Goal: Transaction & Acquisition: Purchase product/service

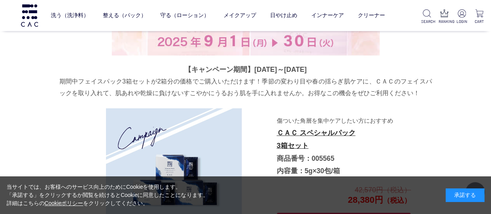
scroll to position [1281, 0]
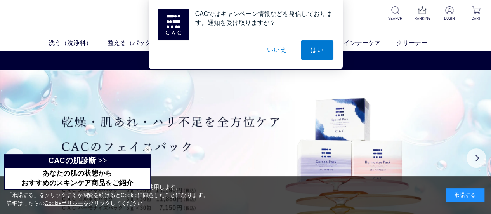
click at [282, 52] on button "いいえ" at bounding box center [276, 49] width 39 height 19
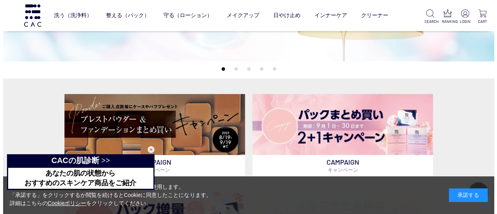
scroll to position [78, 0]
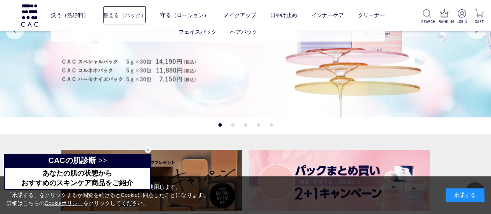
click at [121, 16] on link "整える（パック）" at bounding box center [124, 15] width 43 height 19
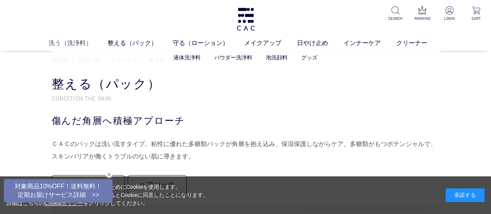
scroll to position [78, 0]
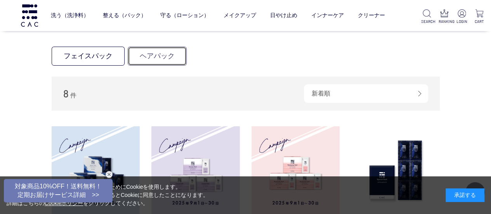
click at [145, 56] on link "ヘアパック" at bounding box center [157, 56] width 59 height 19
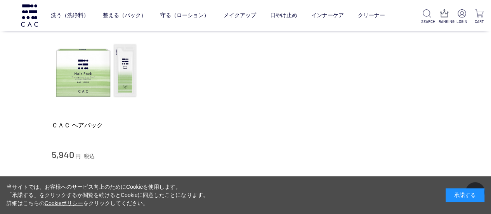
scroll to position [78, 0]
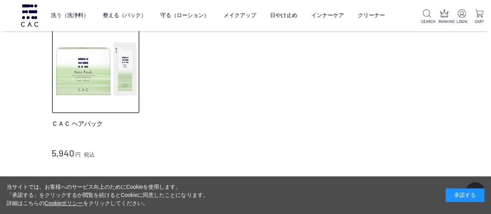
click at [89, 81] on img at bounding box center [96, 69] width 89 height 89
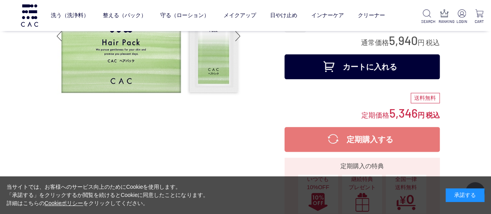
scroll to position [78, 0]
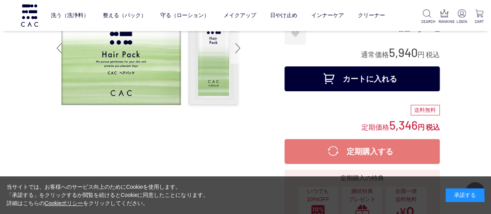
click at [238, 49] on div at bounding box center [238, 48] width 16 height 31
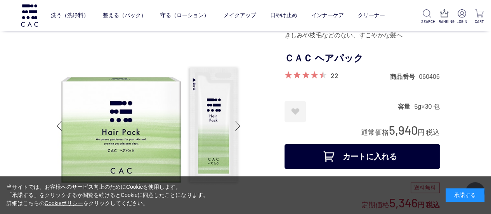
scroll to position [116, 0]
